Goal: Task Accomplishment & Management: Use online tool/utility

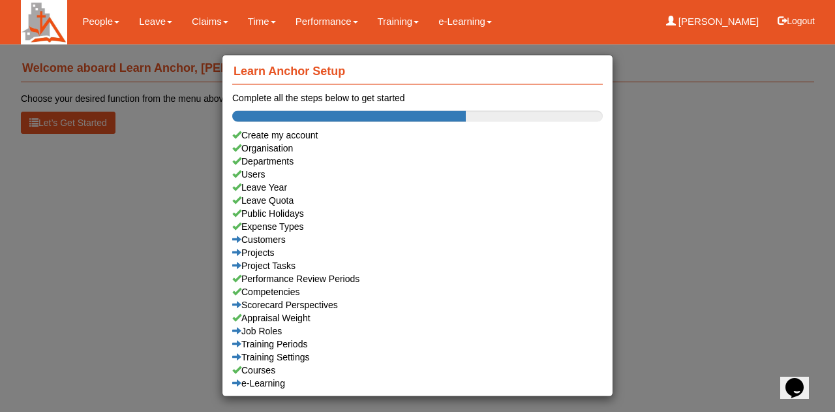
click at [150, 22] on div "Learn Anchor Setup Complete all the steps below to get started Create my accoun…" at bounding box center [417, 206] width 835 height 412
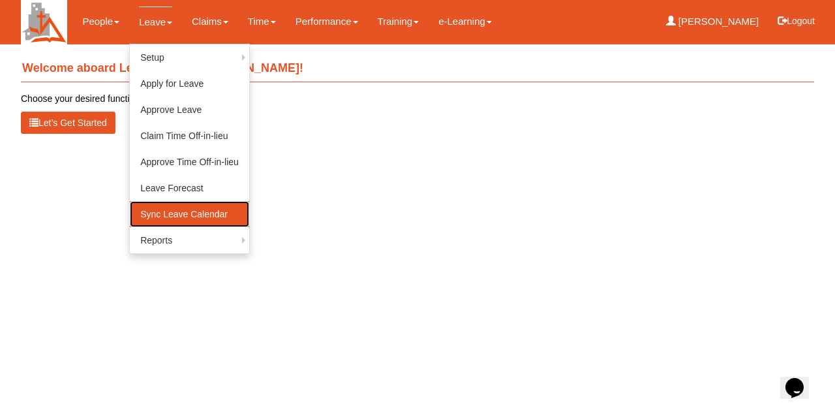
click at [159, 204] on link "Sync Leave Calendar" at bounding box center [189, 214] width 119 height 26
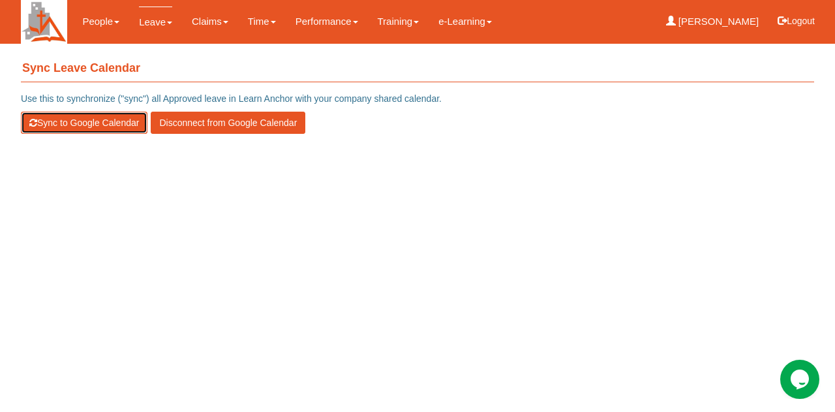
click at [71, 119] on button "Sync to Google Calendar" at bounding box center [84, 123] width 127 height 22
click at [110, 121] on button "Sync to Google Calendar" at bounding box center [84, 123] width 127 height 22
